Goal: Transaction & Acquisition: Purchase product/service

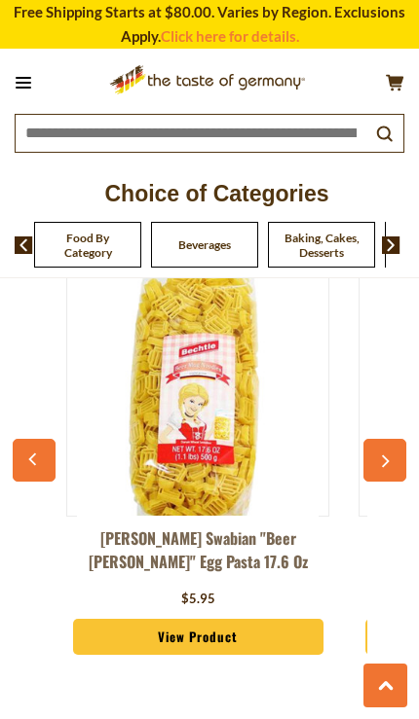
click at [162, 386] on img at bounding box center [197, 395] width 241 height 241
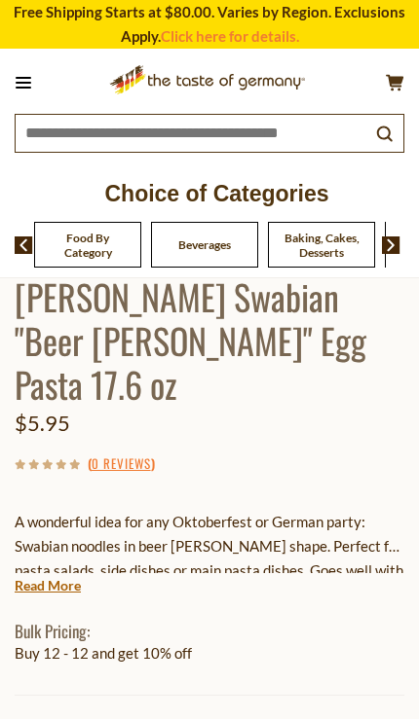
scroll to position [721, 0]
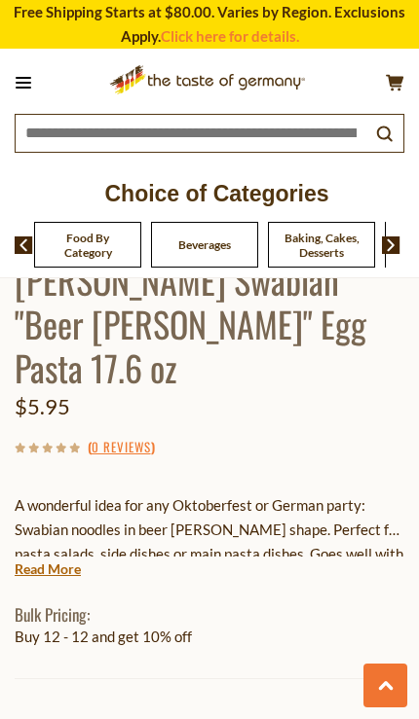
click at [59, 560] on link "Read More" at bounding box center [48, 569] width 66 height 19
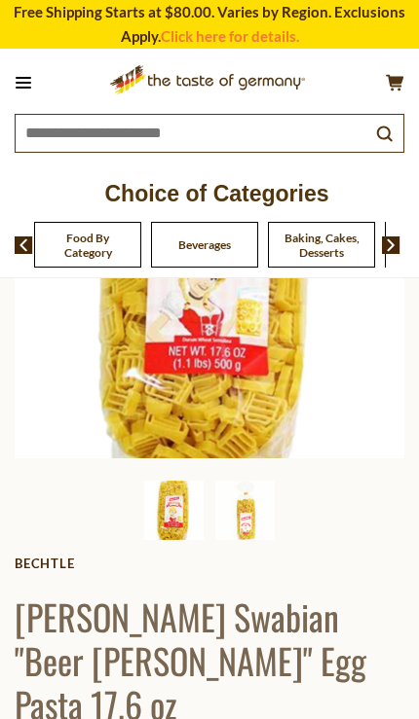
scroll to position [0, 0]
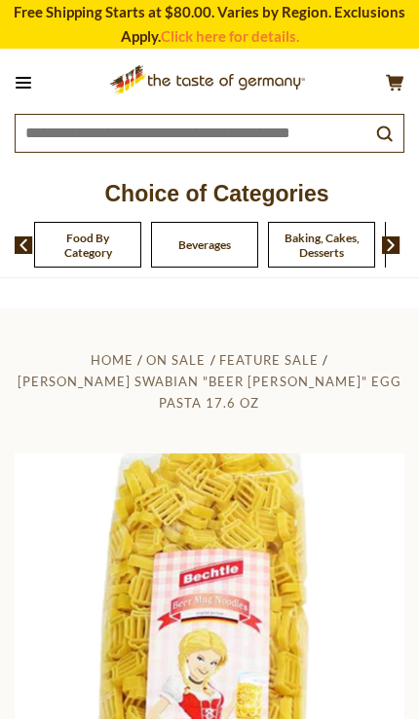
click at [215, 498] on img at bounding box center [209, 648] width 389 height 389
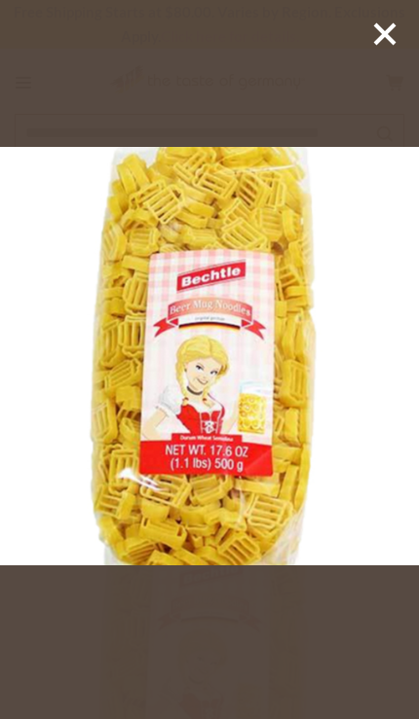
click at [215, 484] on img at bounding box center [209, 356] width 419 height 419
click at [370, 30] on icon at bounding box center [384, 33] width 29 height 29
